Goal: Navigation & Orientation: Find specific page/section

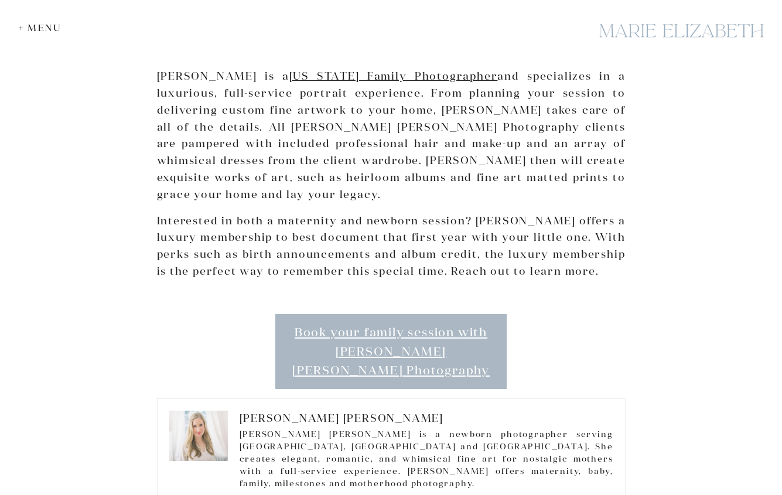
scroll to position [2292, 0]
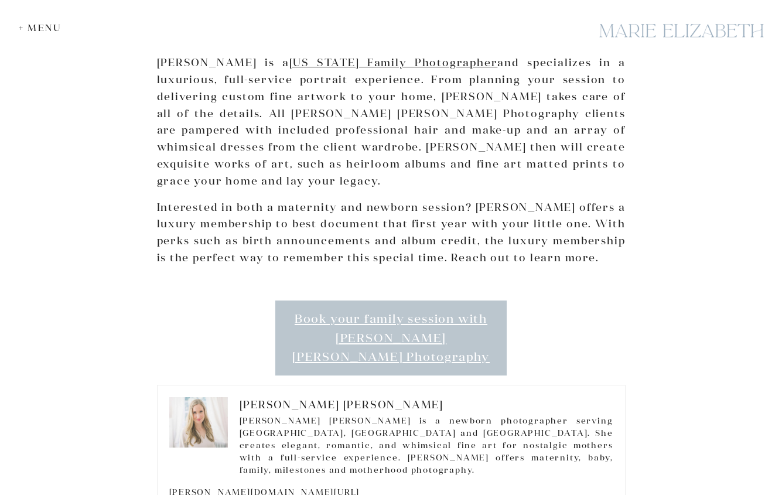
click at [345, 302] on link "Book your family session with [PERSON_NAME] [PERSON_NAME] Photography" at bounding box center [391, 338] width 232 height 75
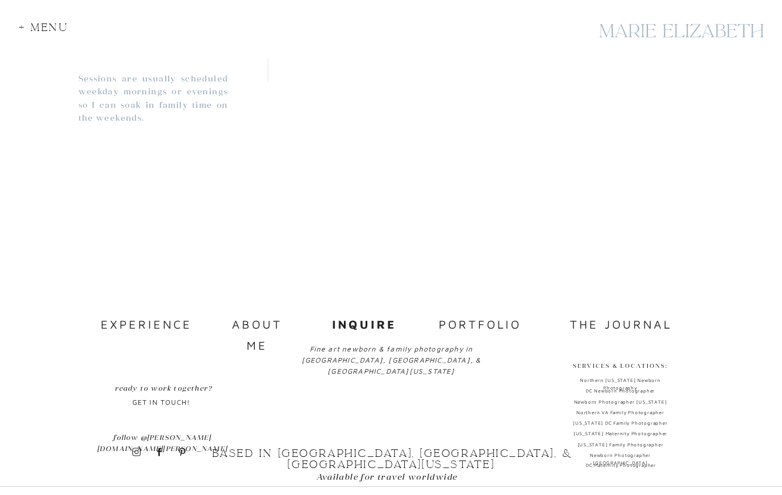
scroll to position [1142, 0]
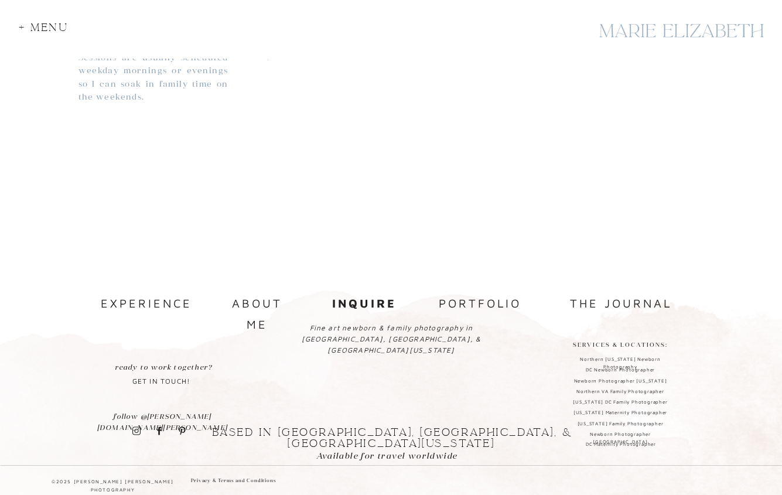
click at [278, 305] on nav "about me" at bounding box center [257, 303] width 77 height 20
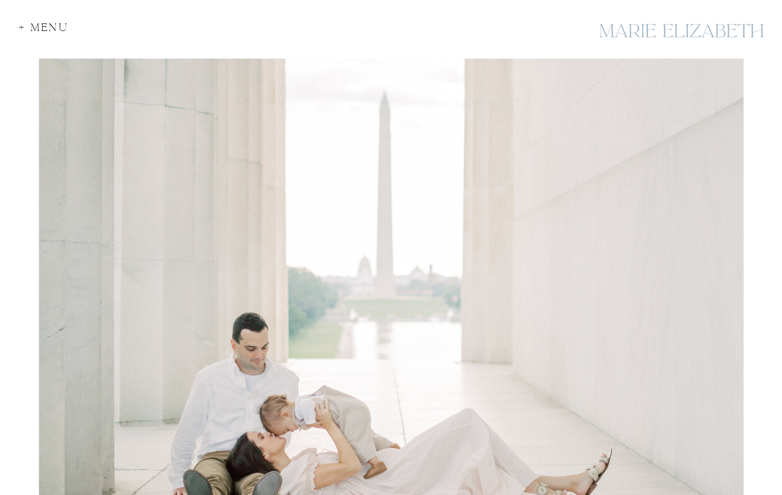
click at [37, 36] on div "+ Menu" at bounding box center [47, 30] width 57 height 16
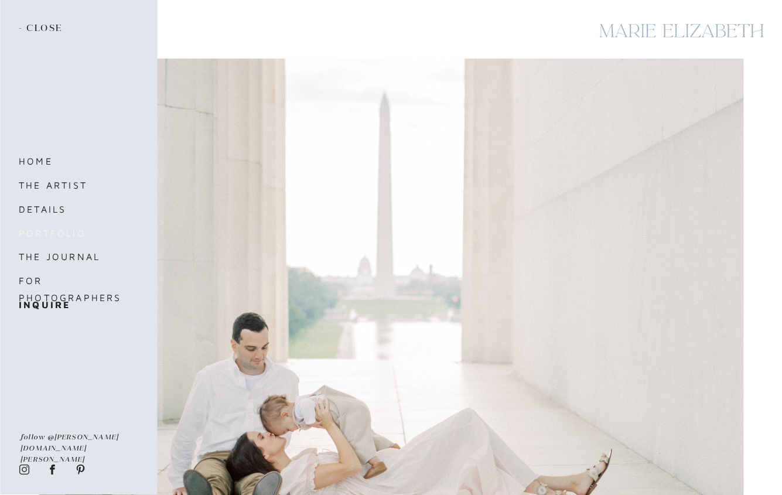
click at [59, 233] on nav "portfolio" at bounding box center [68, 233] width 98 height 16
